Goal: Transaction & Acquisition: Obtain resource

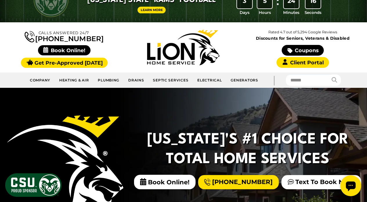
scroll to position [43, 0]
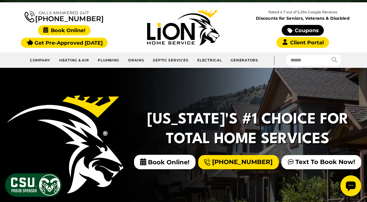
click at [74, 32] on span "Book Online!" at bounding box center [64, 30] width 52 height 10
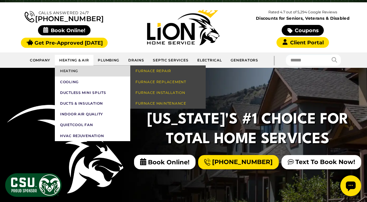
click at [71, 71] on link "Heating" at bounding box center [92, 71] width 75 height 11
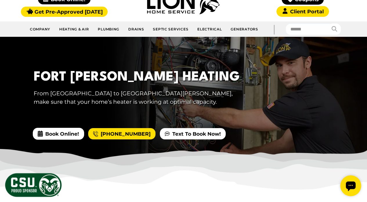
scroll to position [71, 0]
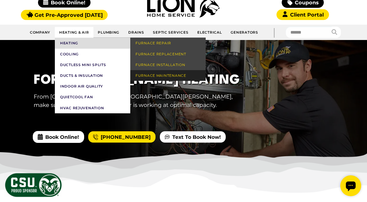
click at [151, 75] on link "Furnace Maintenance" at bounding box center [167, 75] width 75 height 11
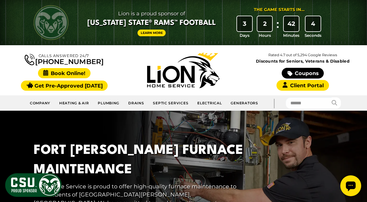
click at [68, 74] on span "Book Online!" at bounding box center [64, 73] width 52 height 10
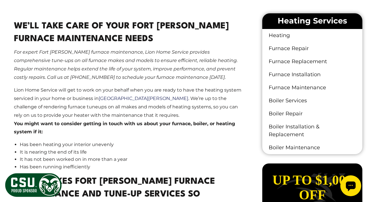
scroll to position [311, 0]
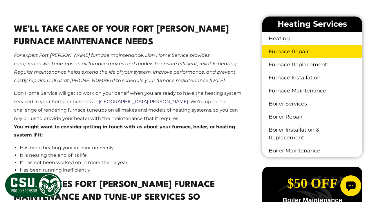
click at [292, 45] on link "Furnace Repair" at bounding box center [312, 51] width 100 height 13
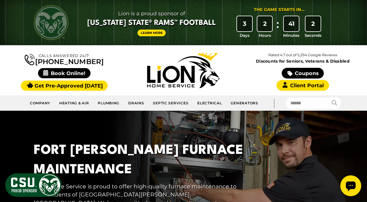
scroll to position [0, 0]
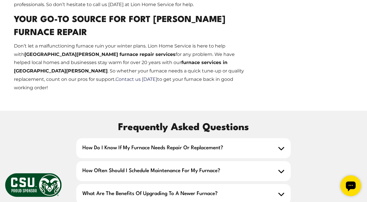
scroll to position [801, 0]
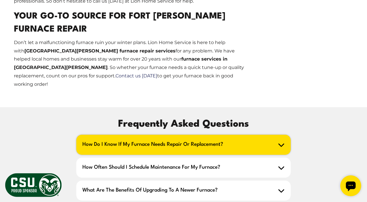
click at [284, 144] on icon at bounding box center [281, 145] width 6 height 3
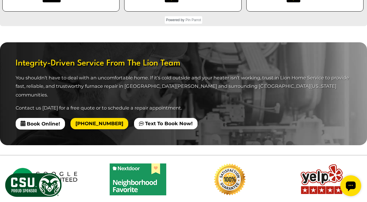
scroll to position [0, 0]
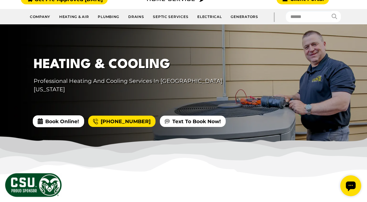
scroll to position [16, 0]
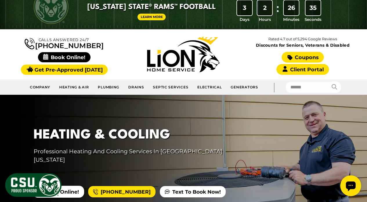
click at [306, 56] on link "Coupons" at bounding box center [303, 57] width 42 height 11
